Goal: Information Seeking & Learning: Learn about a topic

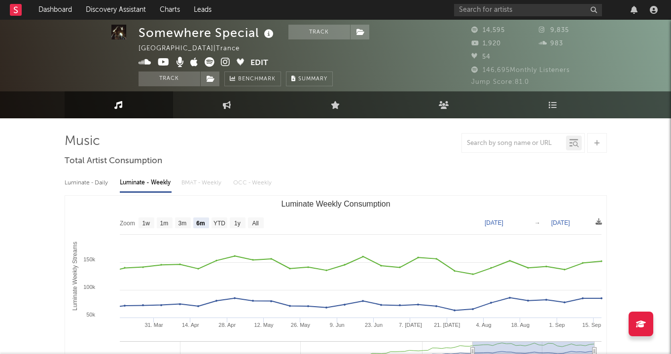
select select "6m"
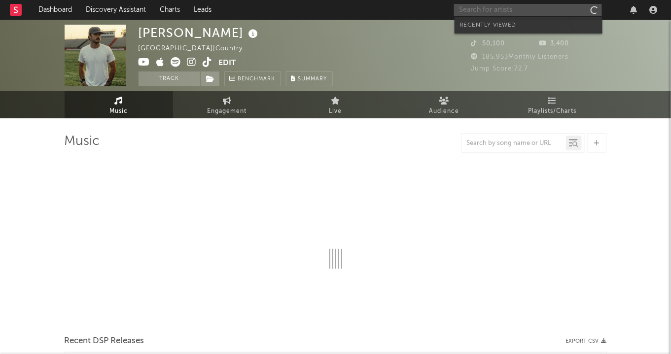
click at [556, 6] on input "text" at bounding box center [528, 10] width 148 height 12
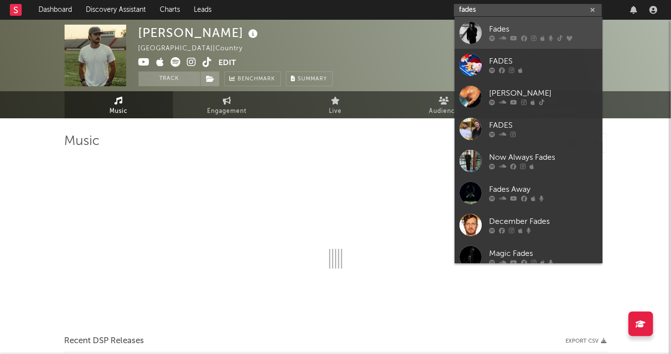
type input "fades"
click at [537, 39] on div at bounding box center [543, 38] width 108 height 6
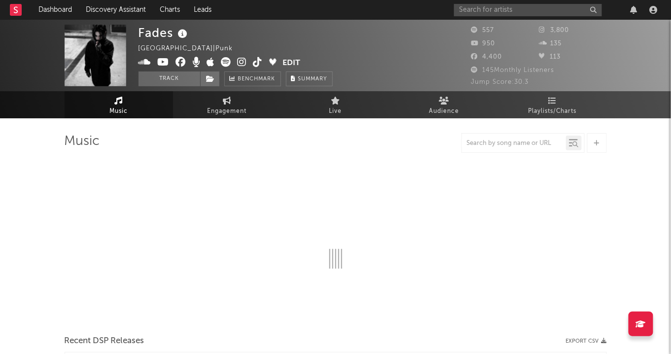
select select "6m"
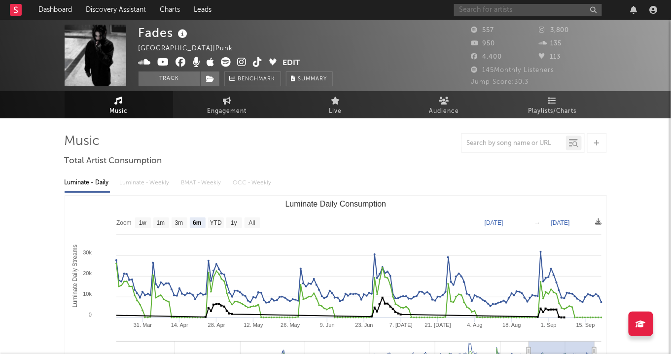
click at [520, 7] on input "text" at bounding box center [528, 10] width 148 height 12
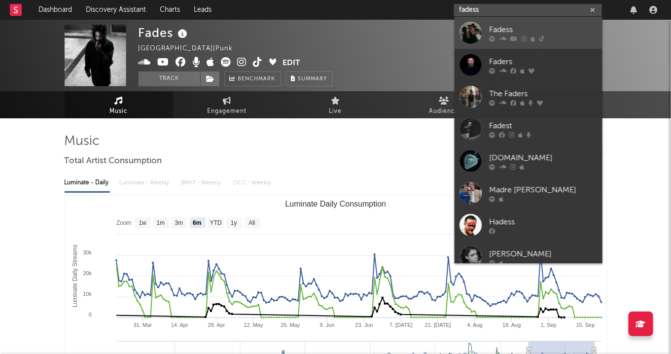
type input "fadess"
click at [519, 28] on div "Fadess" at bounding box center [543, 30] width 108 height 12
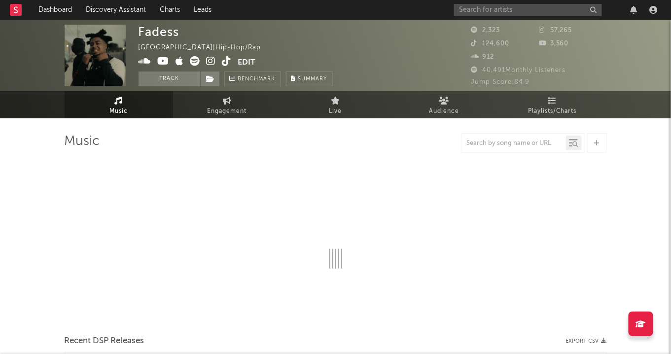
select select "6m"
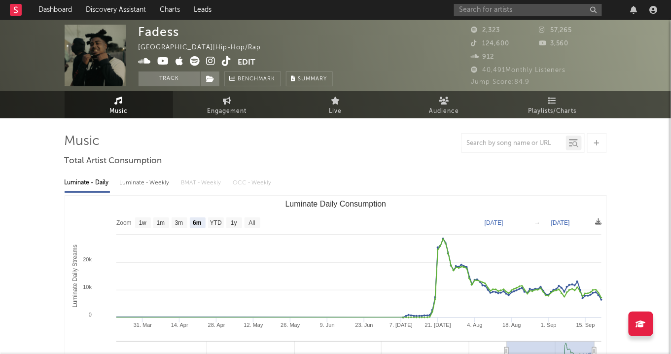
click at [132, 184] on div "Luminate - Weekly" at bounding box center [146, 182] width 52 height 17
select select "1w"
